Goal: Information Seeking & Learning: Check status

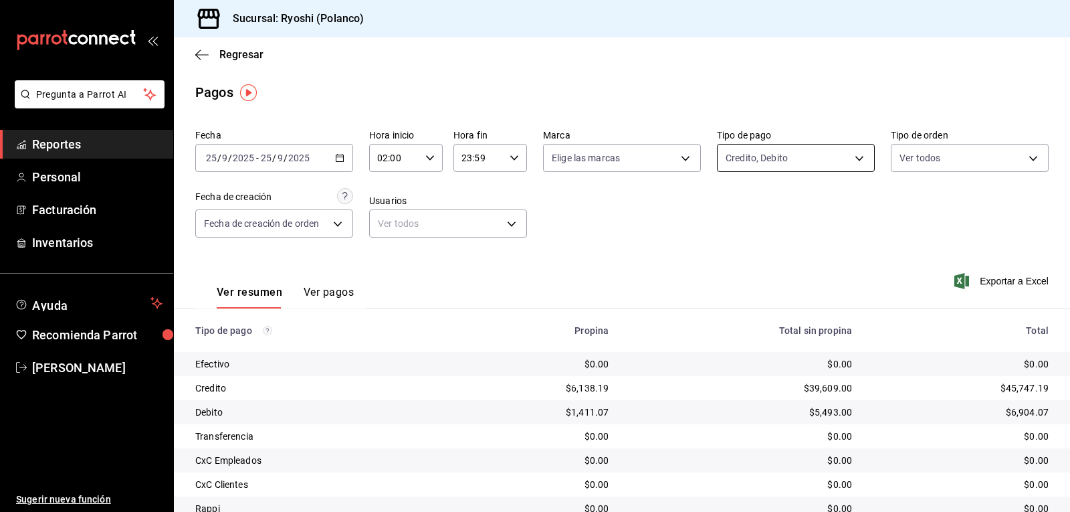
click at [852, 156] on body "Pregunta a Parrot AI Reportes Personal Facturación Inventarios Ayuda Recomienda…" at bounding box center [535, 256] width 1070 height 512
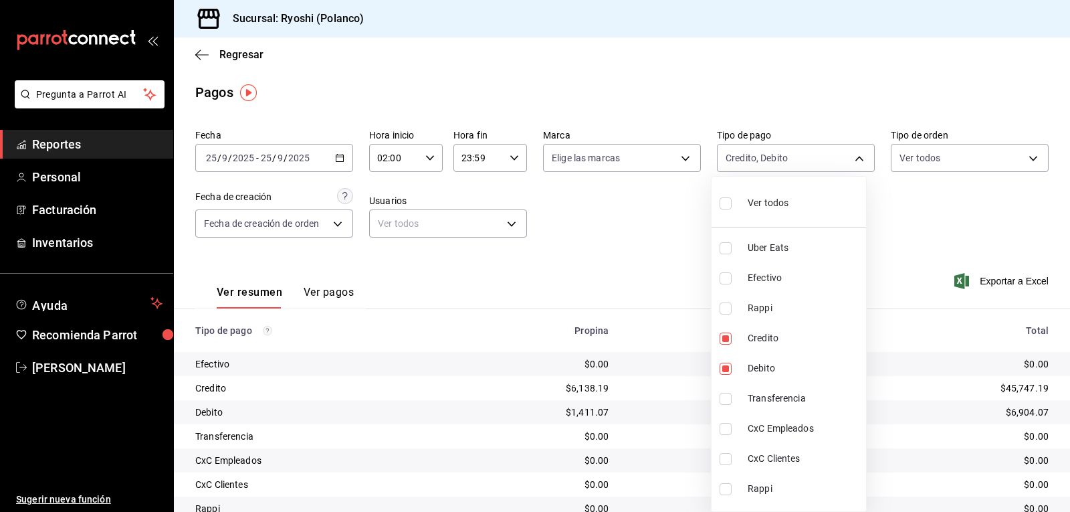
click at [724, 205] on input "checkbox" at bounding box center [726, 203] width 12 height 12
checkbox input "true"
type input "05751dd8-6818-4a8c-b9fb-c7f7071b72fb,789b4605-08e0-4dfe-9865-94468e2c17aa,03400…"
checkbox input "true"
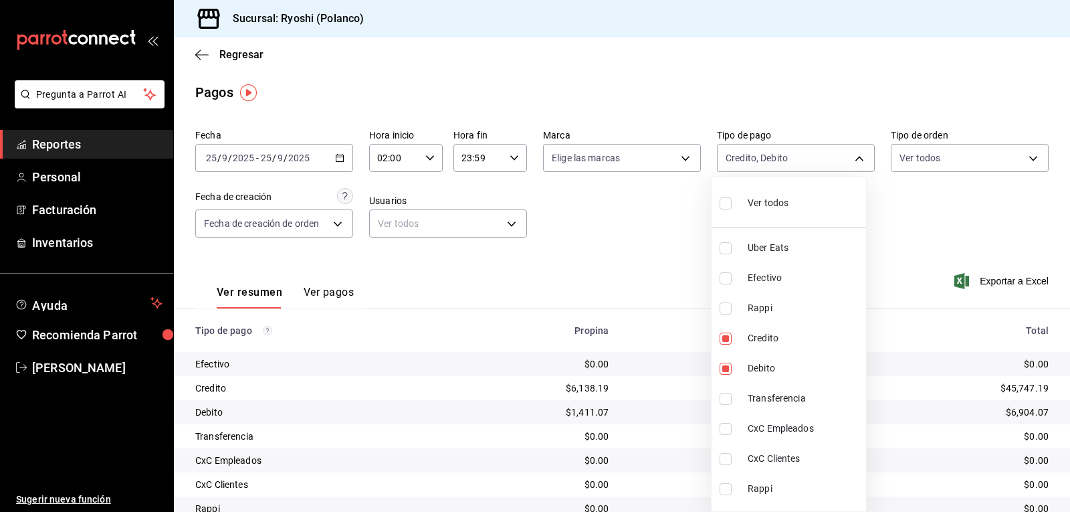
checkbox input "true"
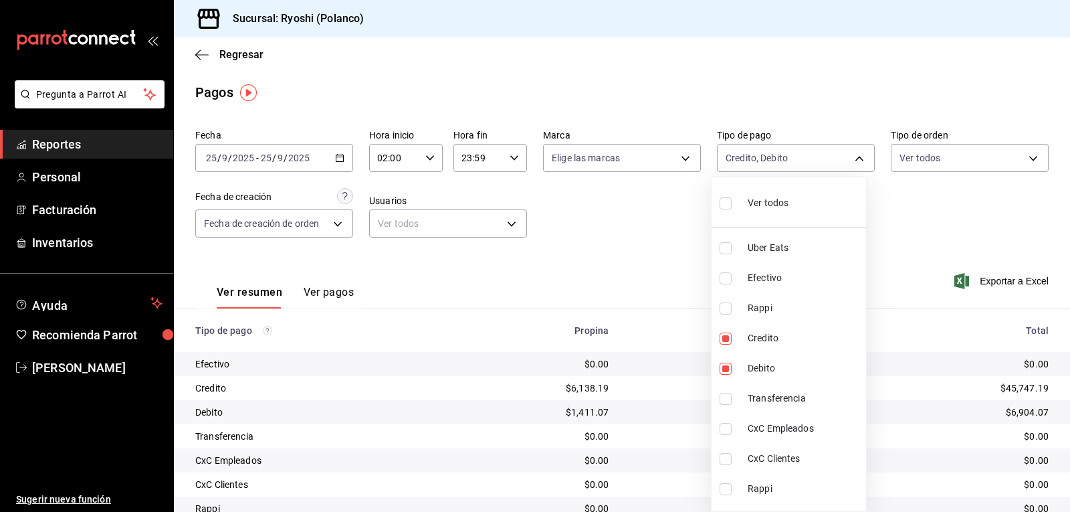
checkbox input "true"
click at [662, 233] on div at bounding box center [535, 256] width 1070 height 512
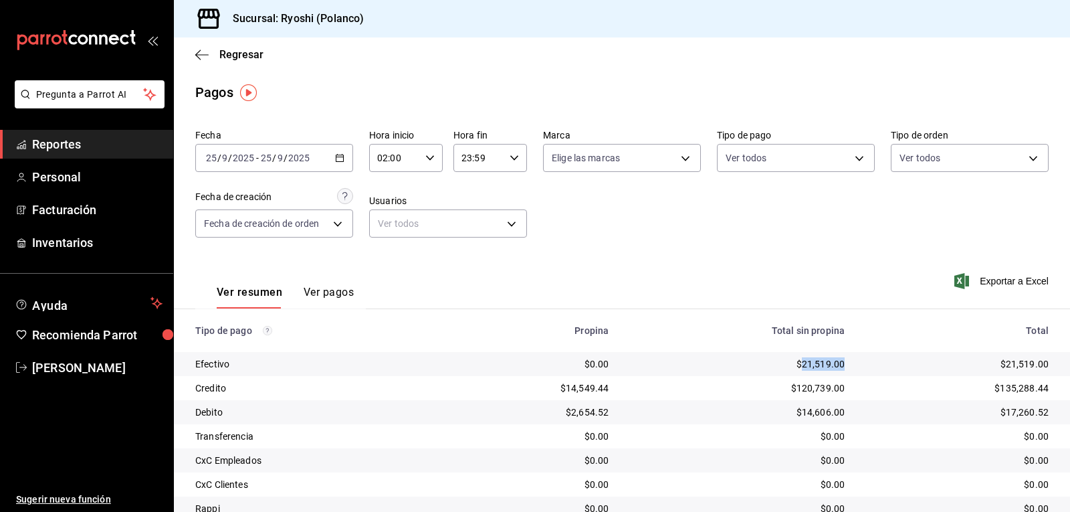
drag, startPoint x: 796, startPoint y: 363, endPoint x: 839, endPoint y: 365, distance: 42.9
click at [839, 365] on td "$21,519.00" at bounding box center [737, 364] width 236 height 24
copy div "21,519.00"
click at [430, 154] on icon "button" at bounding box center [429, 157] width 9 height 9
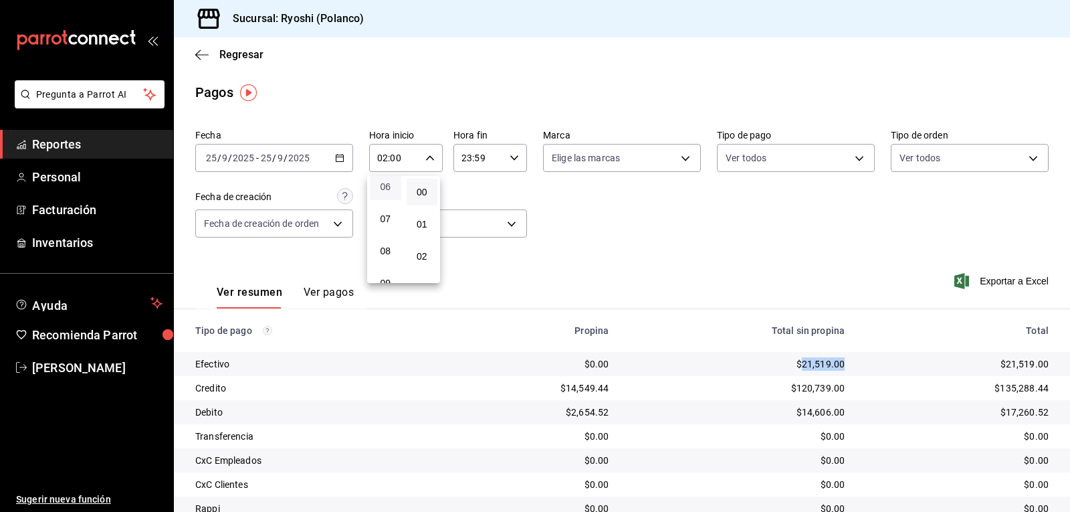
click at [384, 189] on span "06" at bounding box center [385, 186] width 15 height 11
type input "06:00"
click at [674, 267] on div at bounding box center [535, 256] width 1070 height 512
drag, startPoint x: 795, startPoint y: 363, endPoint x: 820, endPoint y: 362, distance: 25.5
click at [834, 362] on div "$24,096.00" at bounding box center [737, 363] width 215 height 13
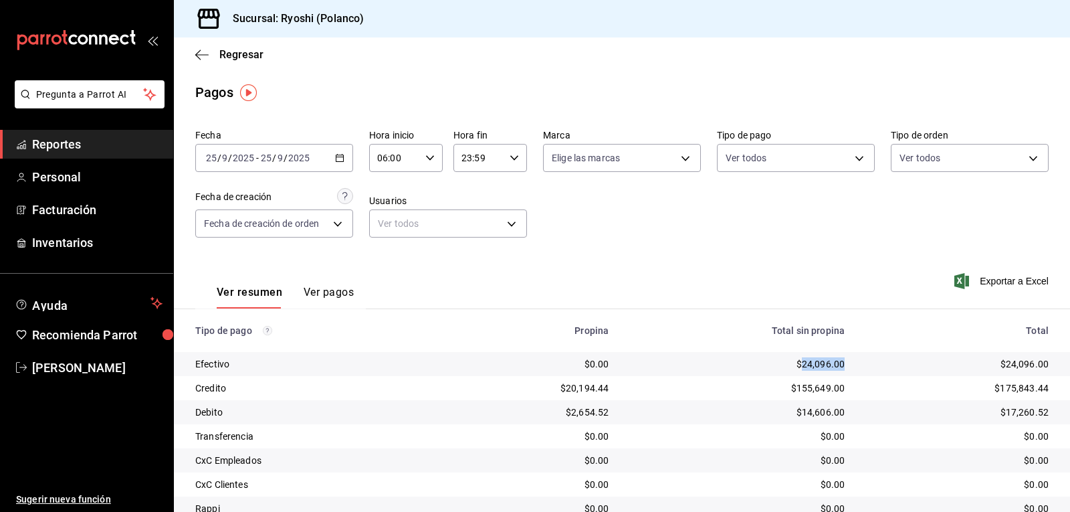
copy div "24,096.00"
click at [854, 156] on body "Pregunta a Parrot AI Reportes Personal Facturación Inventarios Ayuda Recomienda…" at bounding box center [535, 256] width 1070 height 512
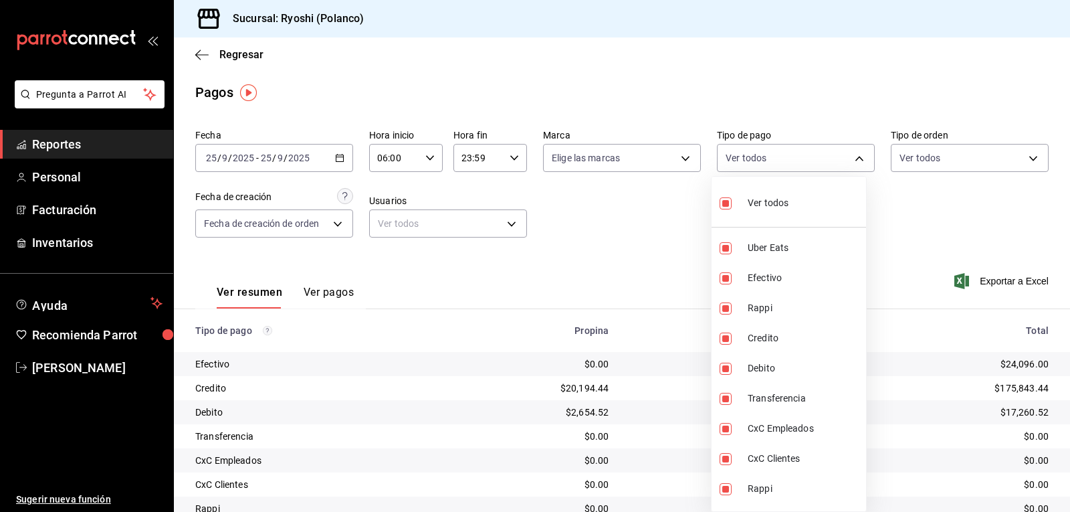
click at [726, 197] on input "checkbox" at bounding box center [726, 203] width 12 height 12
checkbox input "false"
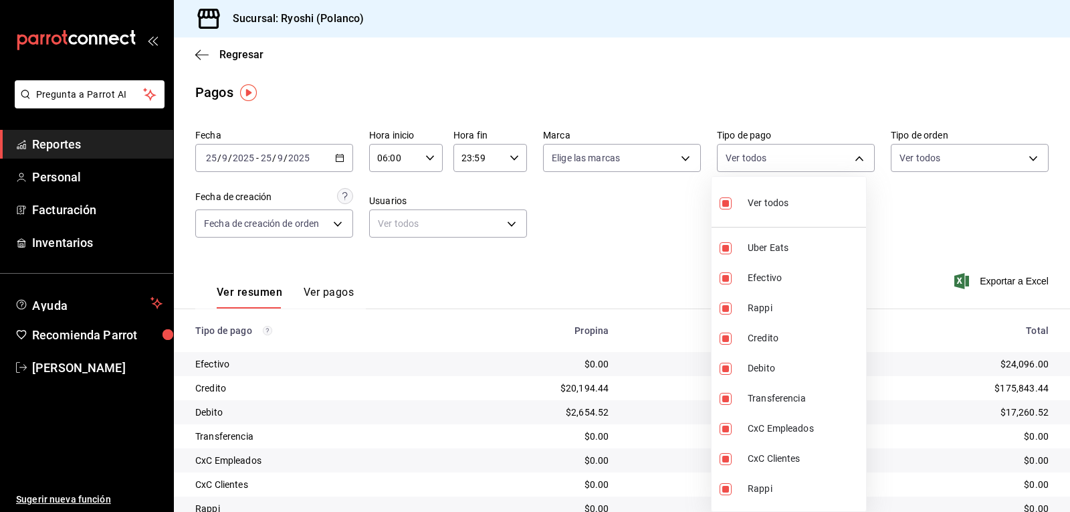
checkbox input "false"
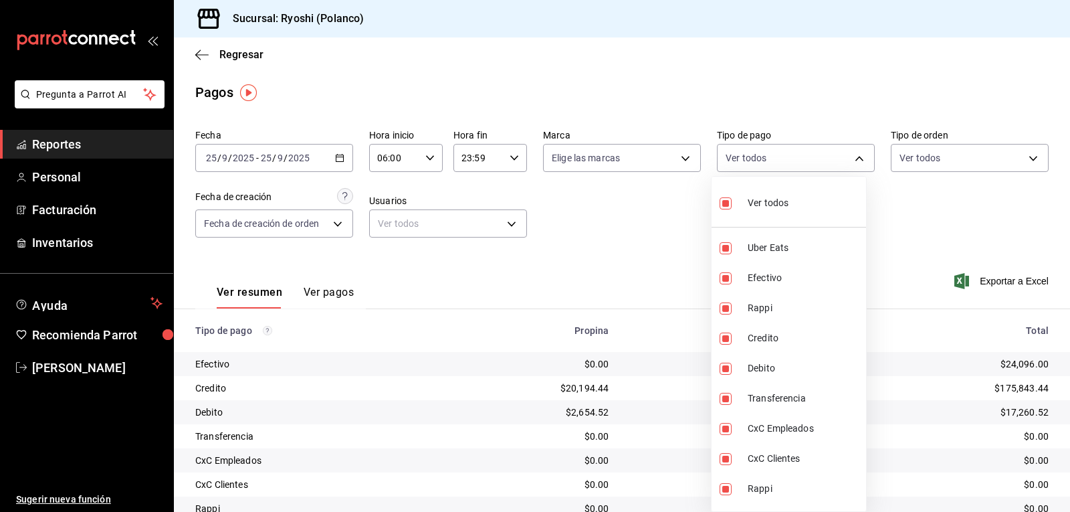
checkbox input "false"
click at [724, 338] on input "checkbox" at bounding box center [726, 338] width 12 height 12
checkbox input "true"
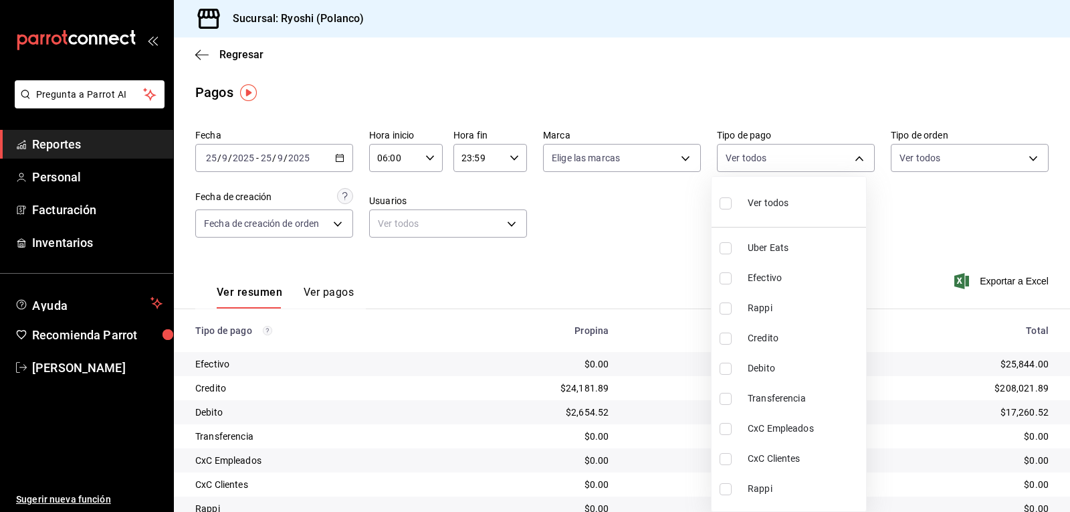
type input "9b0685d2-7f5d-4ede-a6b4-58a2ffcbf3cd"
click at [722, 363] on input "checkbox" at bounding box center [726, 369] width 12 height 12
checkbox input "true"
type input "9b0685d2-7f5d-4ede-a6b4-58a2ffcbf3cd,4fc1f123-1106-4d46-a6dc-4994d0550367"
click at [676, 347] on div at bounding box center [535, 256] width 1070 height 512
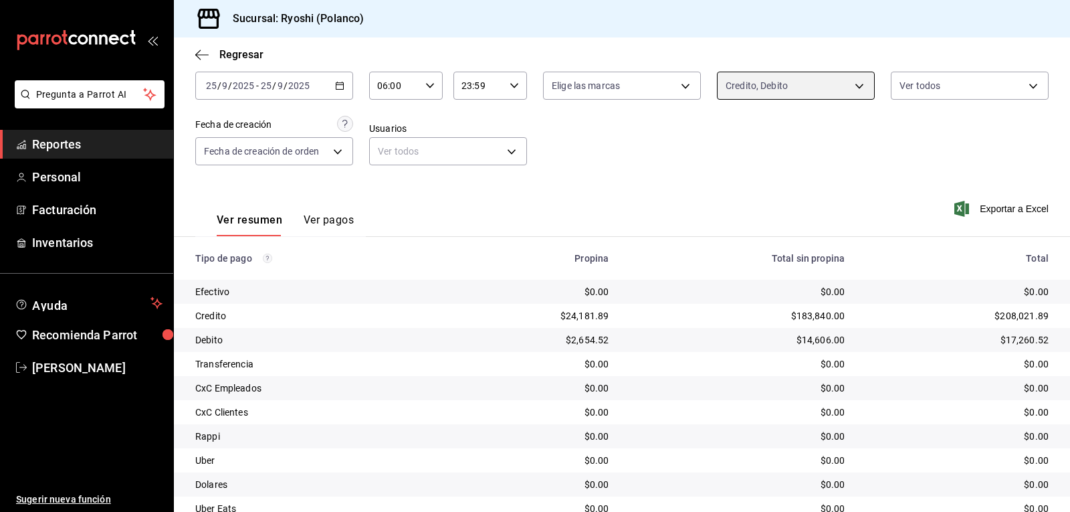
scroll to position [151, 0]
